Goal: Task Accomplishment & Management: Use online tool/utility

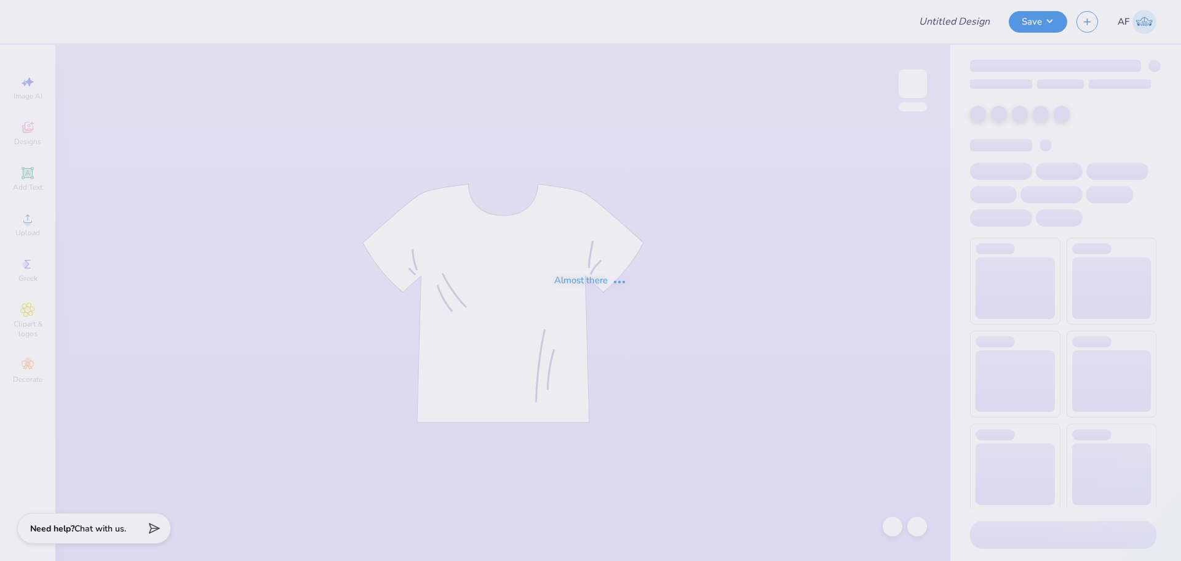
type input "WILG Shirts - MIT"
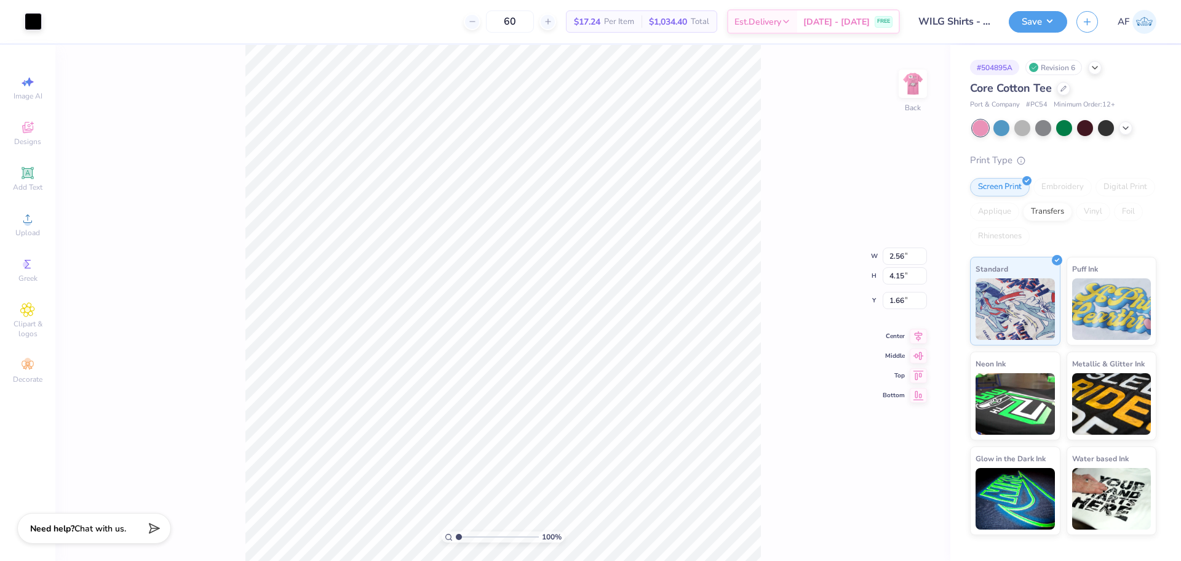
click at [143, 294] on div "100 % Back W 2.56 2.56 " H 4.15 4.15 " Y 1.66 1.66 " Center Middle Top Bottom" at bounding box center [502, 303] width 895 height 516
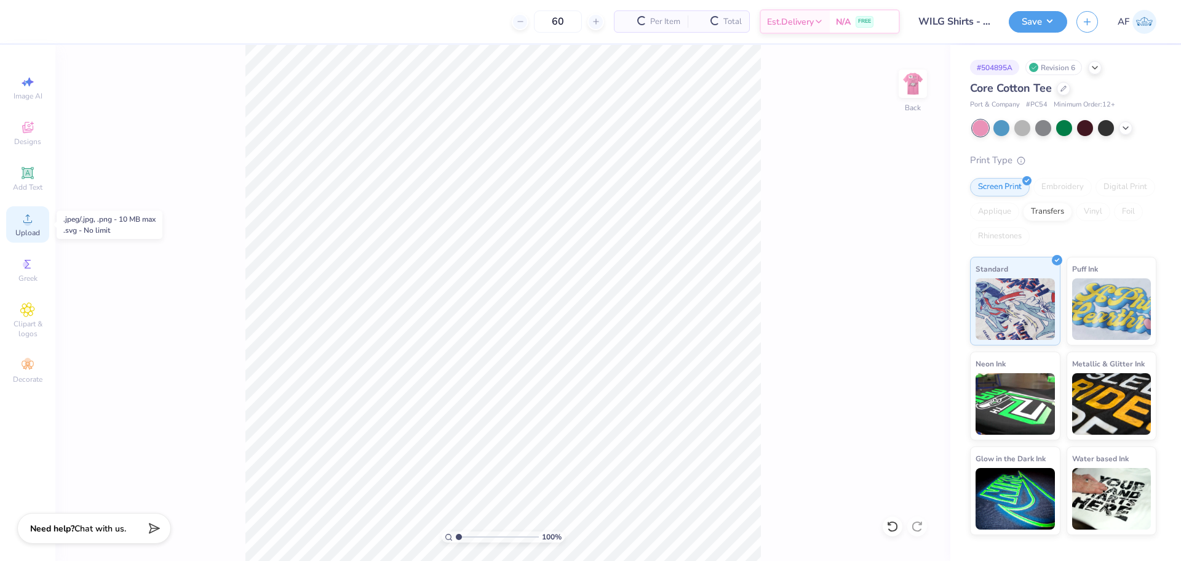
click at [33, 226] on div "Upload" at bounding box center [27, 224] width 43 height 36
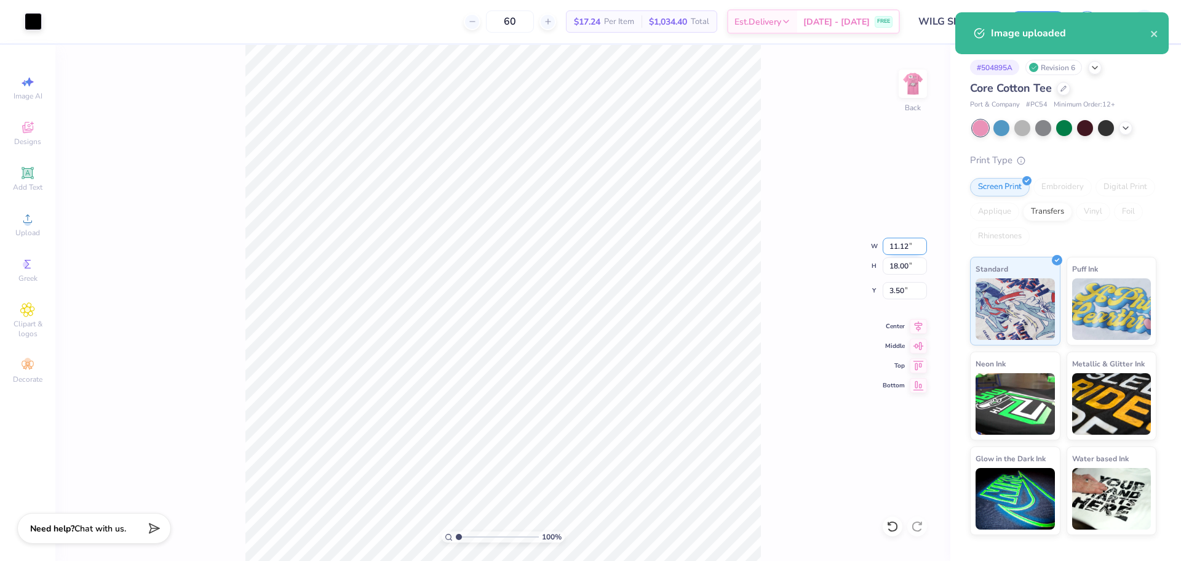
click at [904, 247] on input "11.12" at bounding box center [905, 246] width 44 height 17
type input "2.50"
type input "4.04"
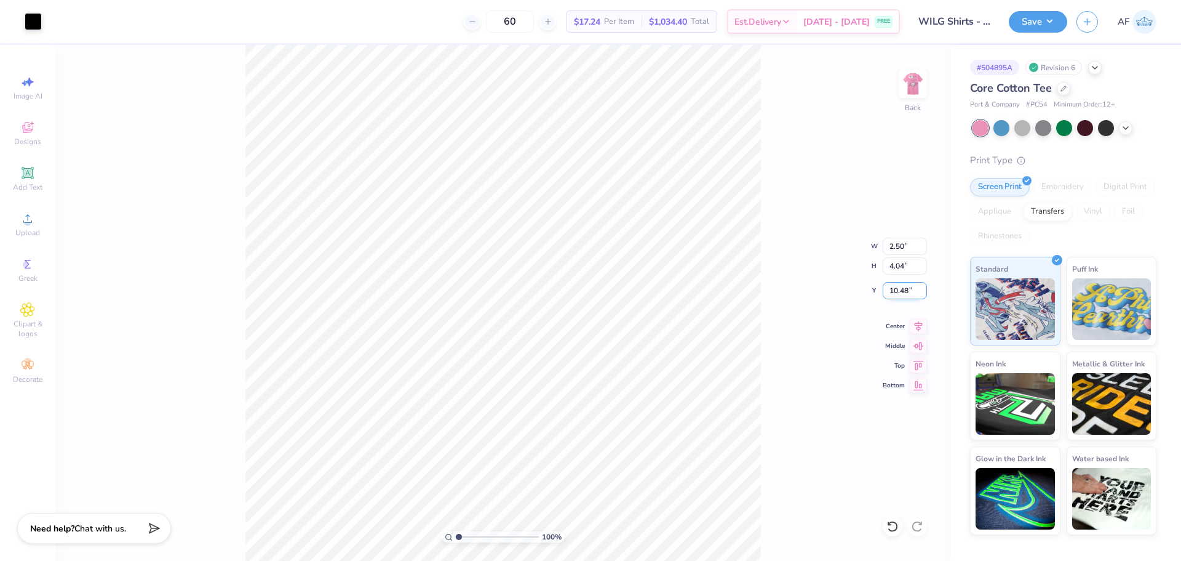
click at [902, 295] on input "10.48" at bounding box center [905, 290] width 44 height 17
type input "3.00"
click at [914, 90] on img at bounding box center [913, 83] width 49 height 49
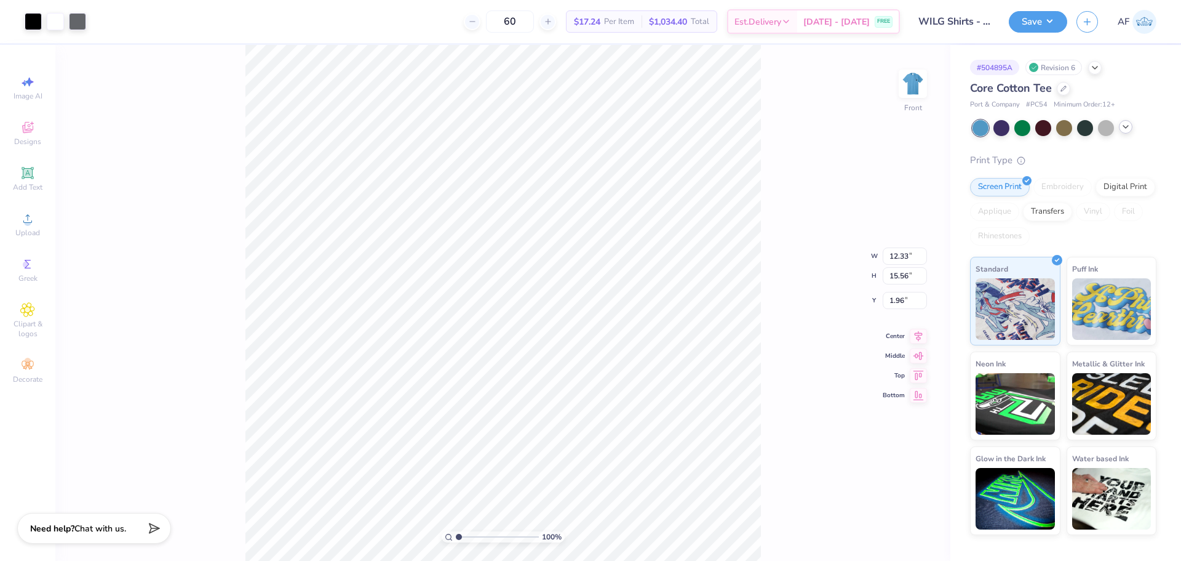
click at [1131, 129] on div at bounding box center [1126, 127] width 14 height 14
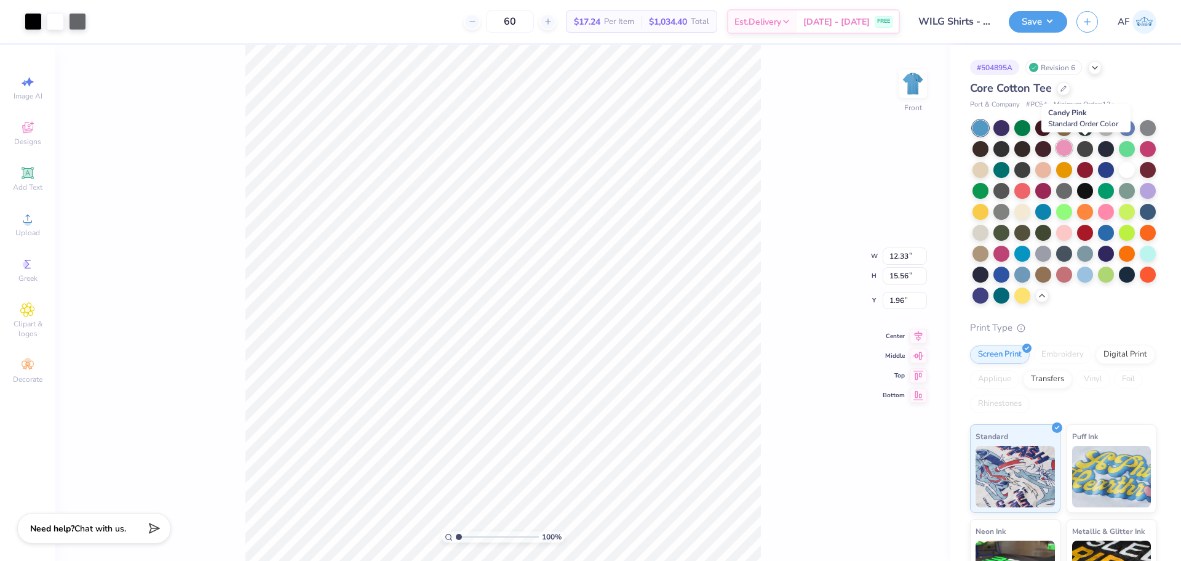
click at [1073, 156] on div at bounding box center [1065, 148] width 16 height 16
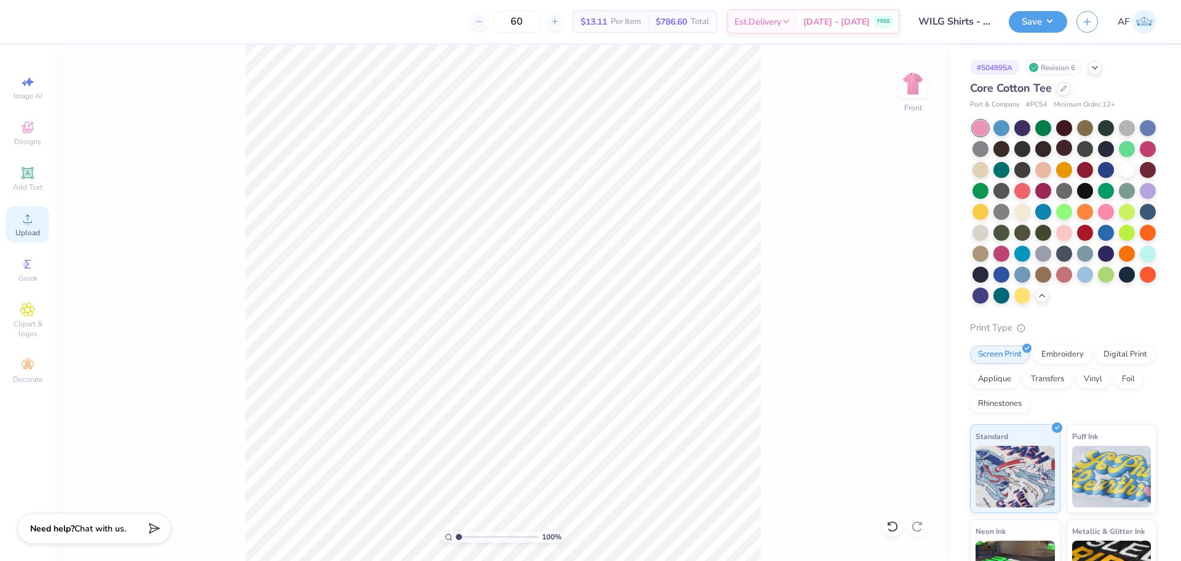
click at [22, 222] on icon at bounding box center [27, 218] width 15 height 15
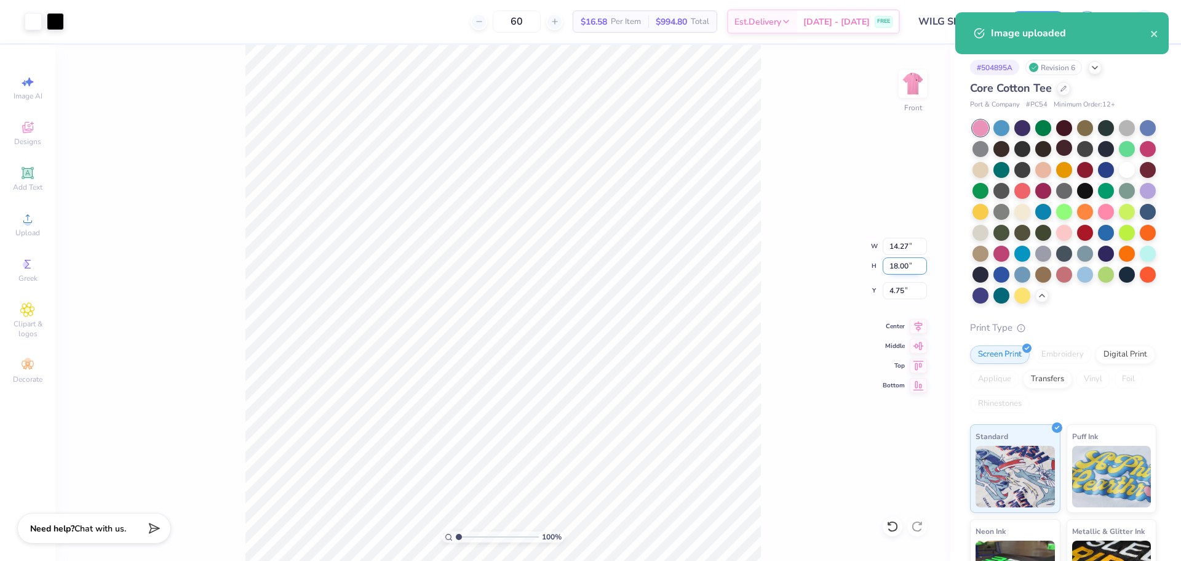
click at [900, 262] on input "18.00" at bounding box center [905, 265] width 44 height 17
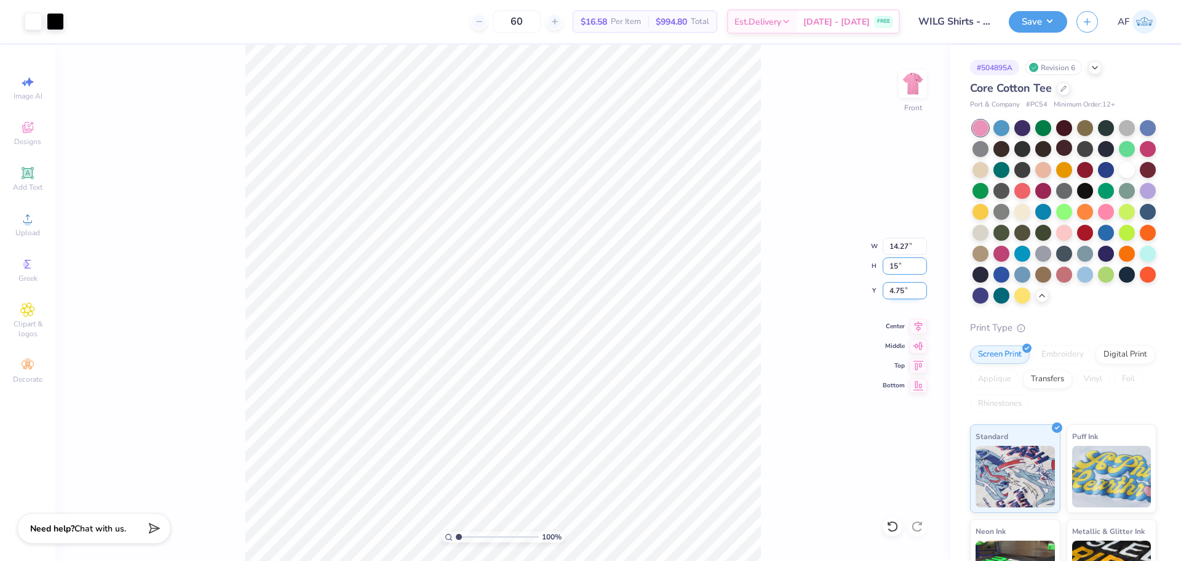
type input "15"
click at [899, 287] on input "4.75" at bounding box center [905, 290] width 44 height 17
type input "11.89"
type input "15.00"
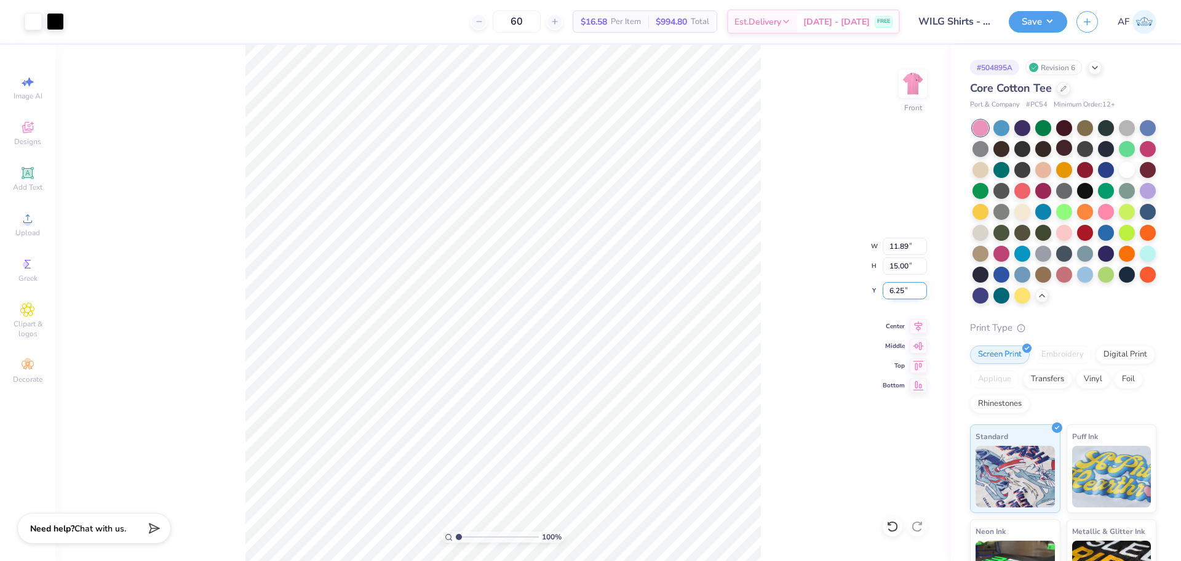
click at [899, 287] on input "6.25" at bounding box center [905, 290] width 44 height 17
type input "3.00"
click at [913, 324] on icon at bounding box center [918, 324] width 17 height 15
click at [916, 81] on img at bounding box center [913, 83] width 49 height 49
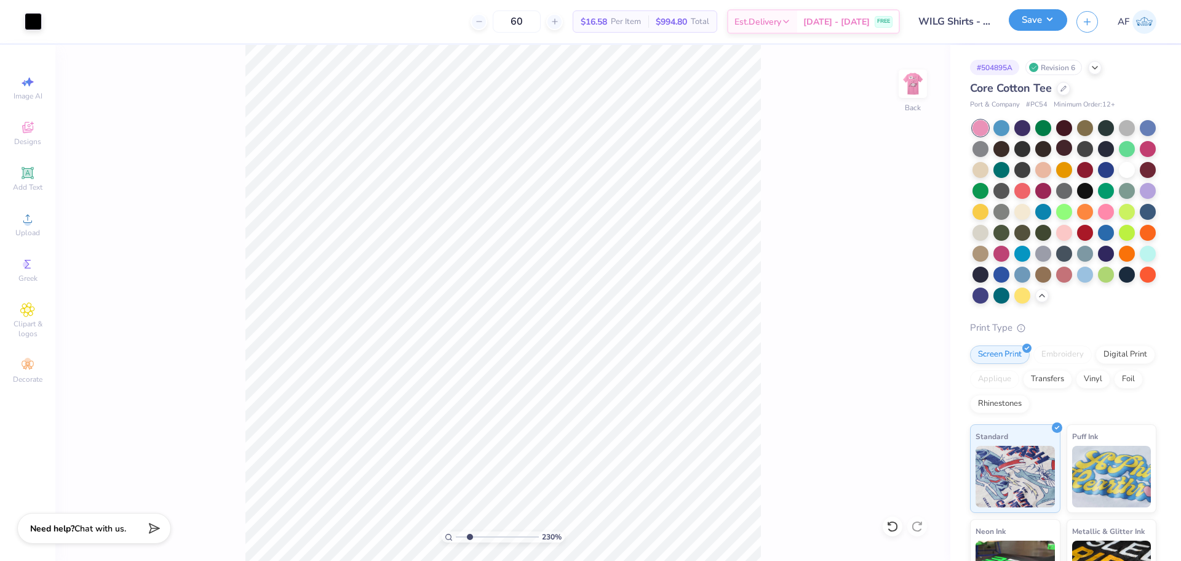
click at [1052, 20] on button "Save" at bounding box center [1038, 20] width 58 height 22
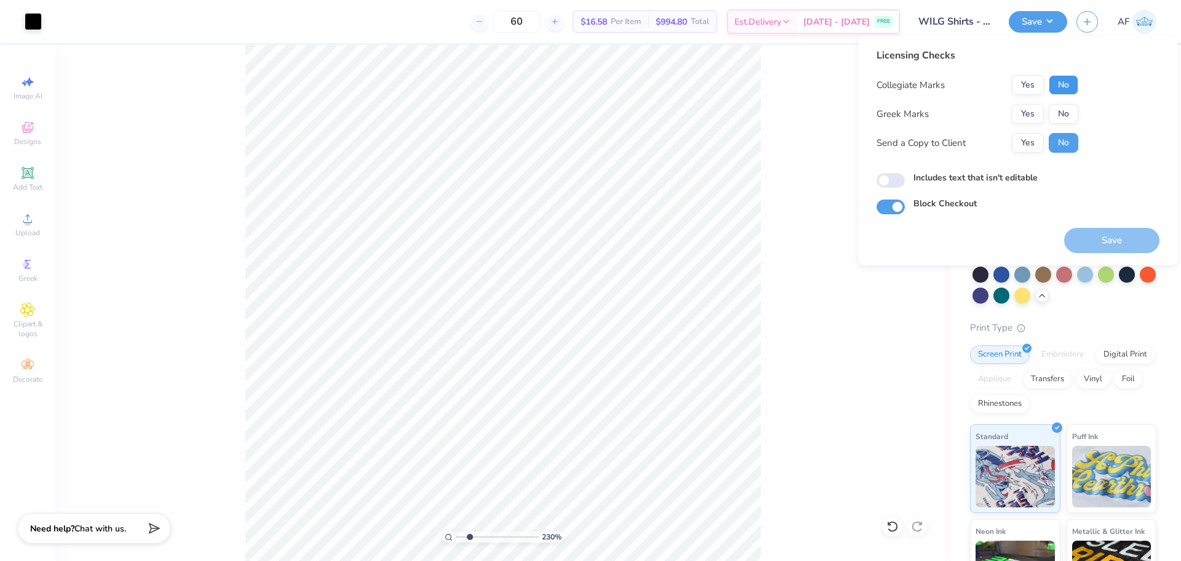
click at [1060, 89] on button "No" at bounding box center [1064, 85] width 30 height 20
click at [1060, 110] on button "No" at bounding box center [1064, 114] width 30 height 20
click at [1025, 141] on button "Yes" at bounding box center [1028, 143] width 32 height 20
click at [499, 282] on body "Art colors 60 $16.58 Per Item $994.80 Total Est. Delivery [DATE] - [DATE] FREE …" at bounding box center [590, 280] width 1181 height 561
click at [863, 417] on div "230 % Back" at bounding box center [502, 303] width 895 height 516
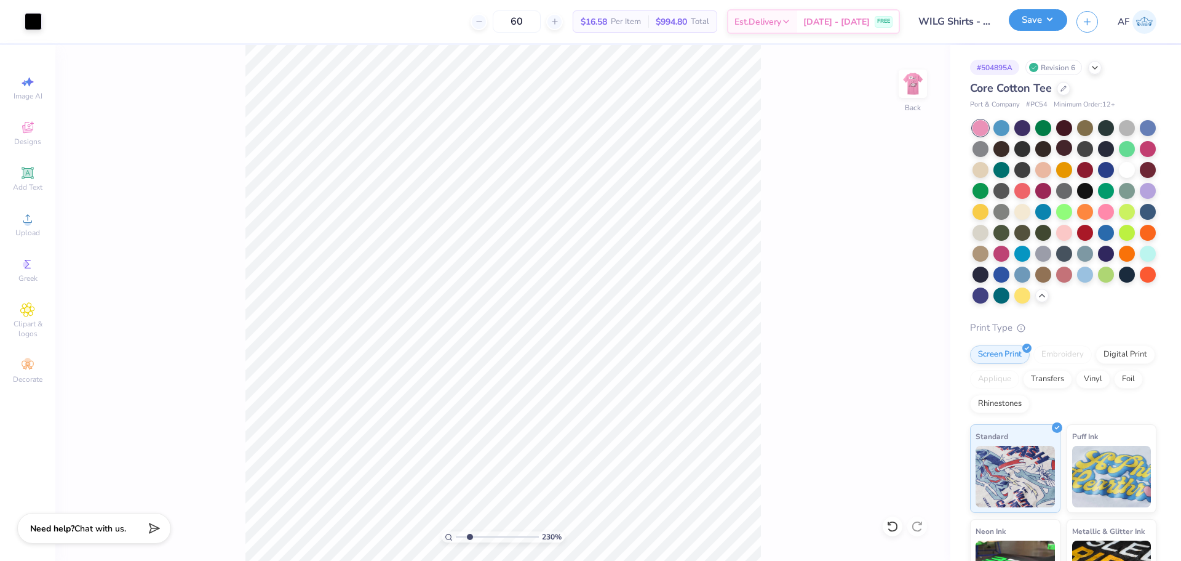
click at [1058, 20] on button "Save" at bounding box center [1038, 20] width 58 height 22
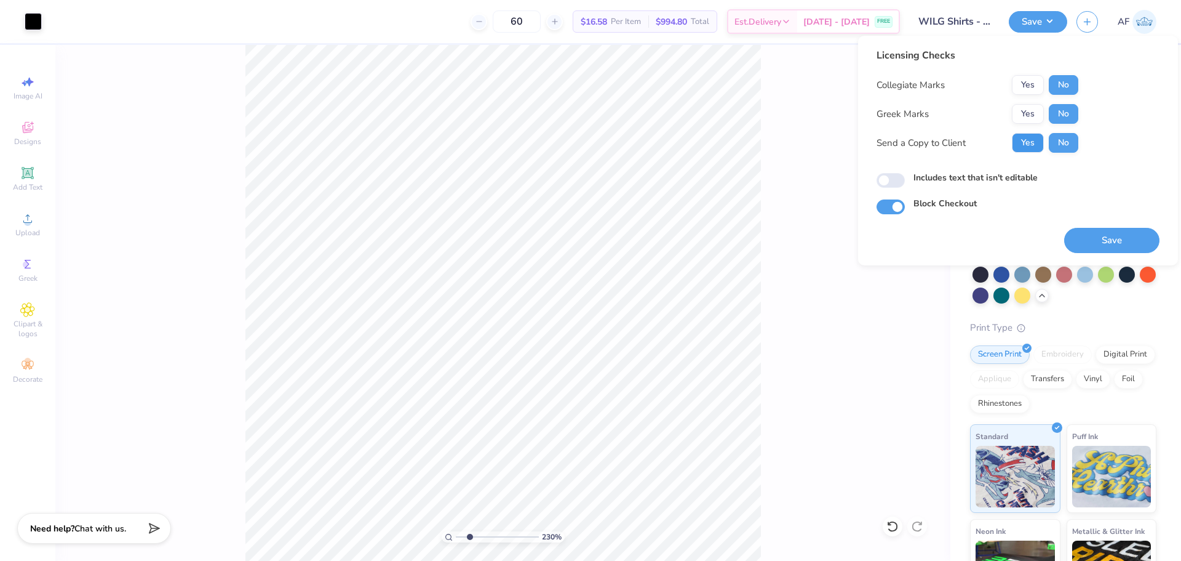
click at [1033, 148] on button "Yes" at bounding box center [1028, 143] width 32 height 20
click at [1098, 236] on button "Save" at bounding box center [1112, 240] width 95 height 25
type input "2.30193535337791"
